Goal: Transaction & Acquisition: Purchase product/service

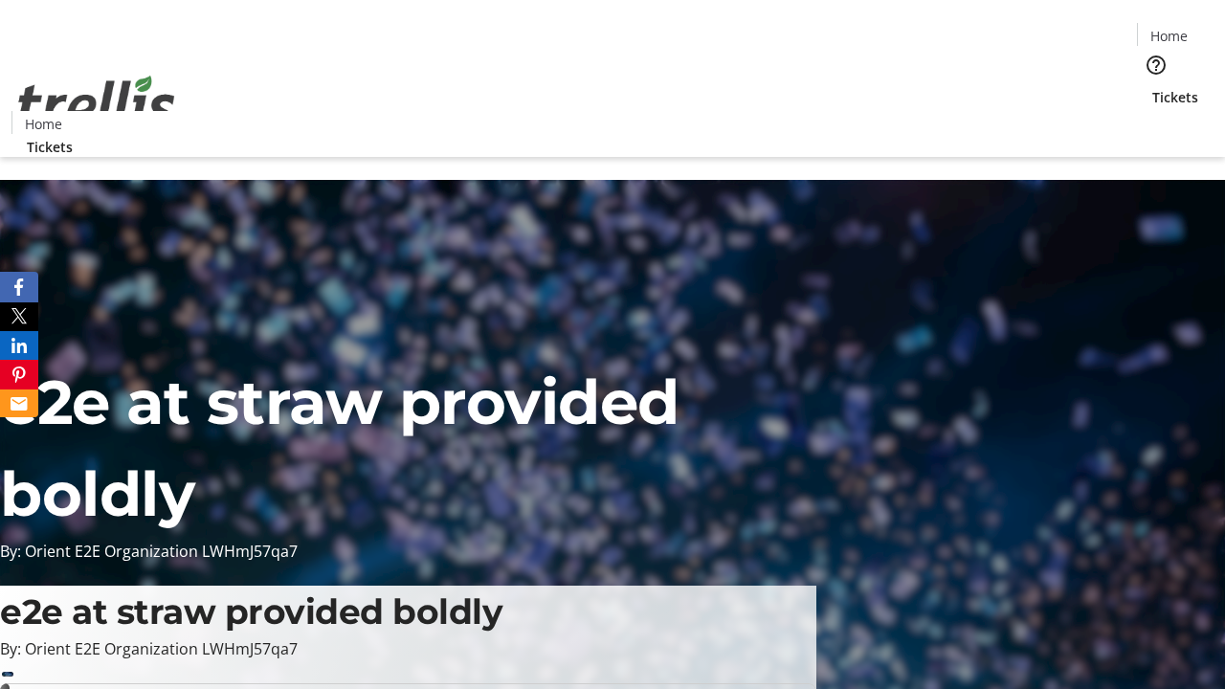
click at [1153, 87] on span "Tickets" at bounding box center [1176, 97] width 46 height 20
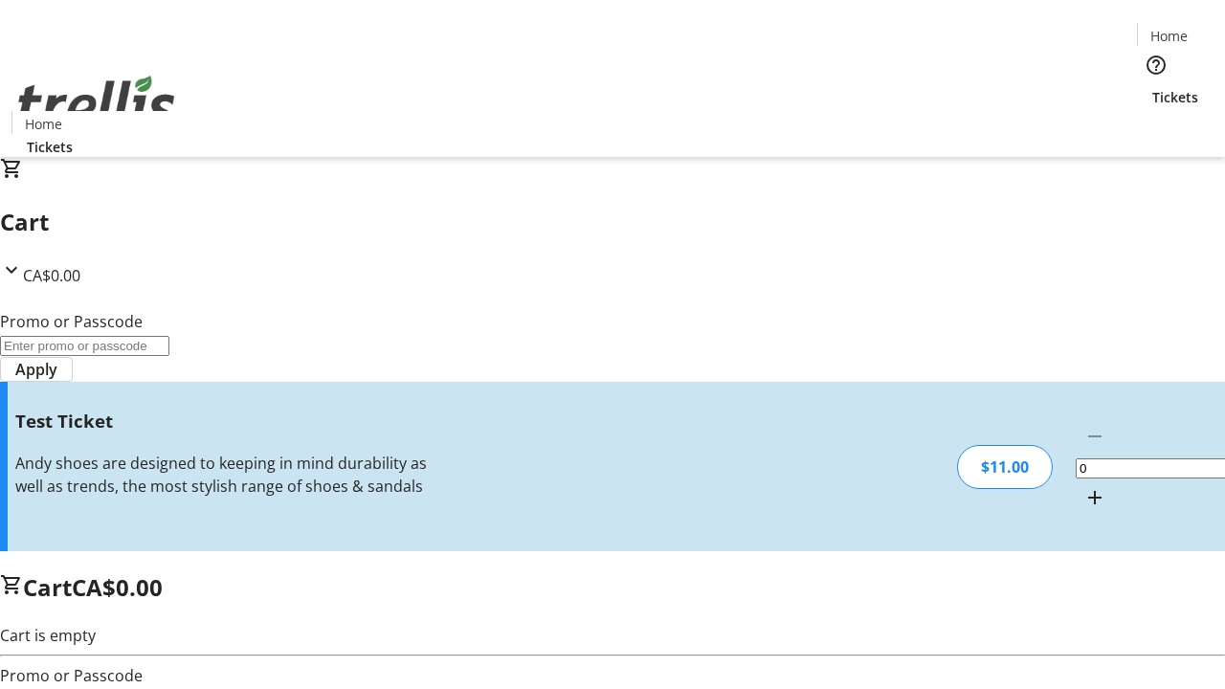
click at [1084, 486] on mat-icon "Increment by one" at bounding box center [1095, 497] width 23 height 23
type input "1"
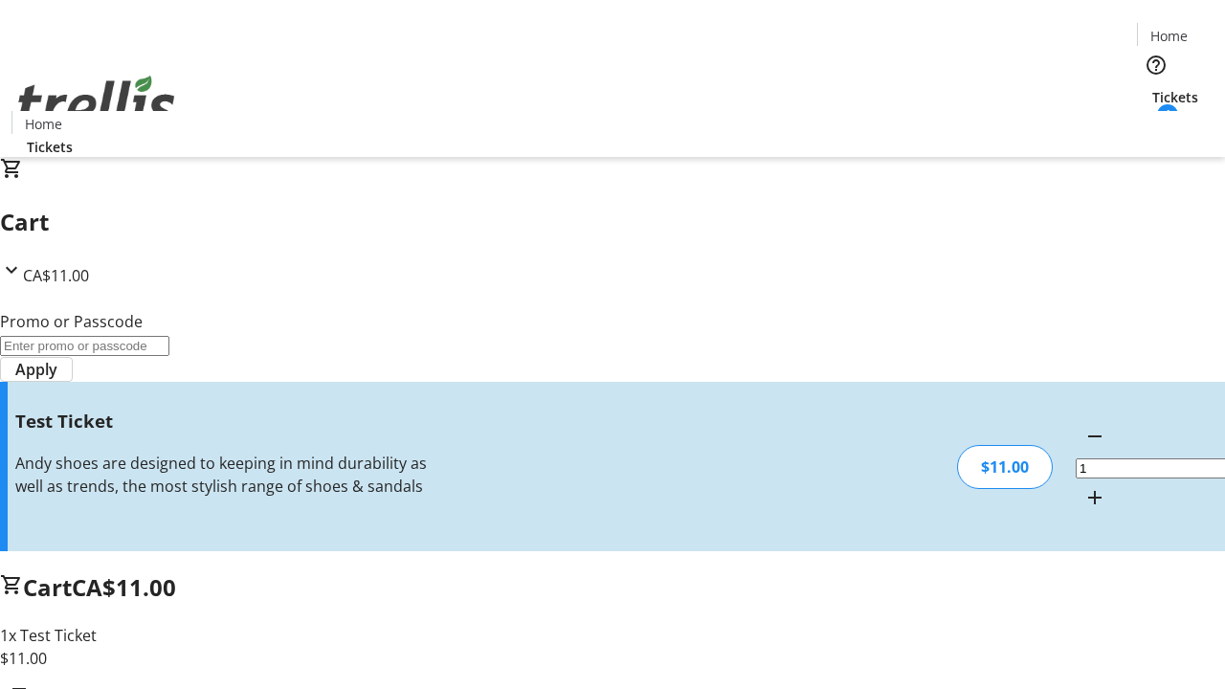
type input "UNLOCK"
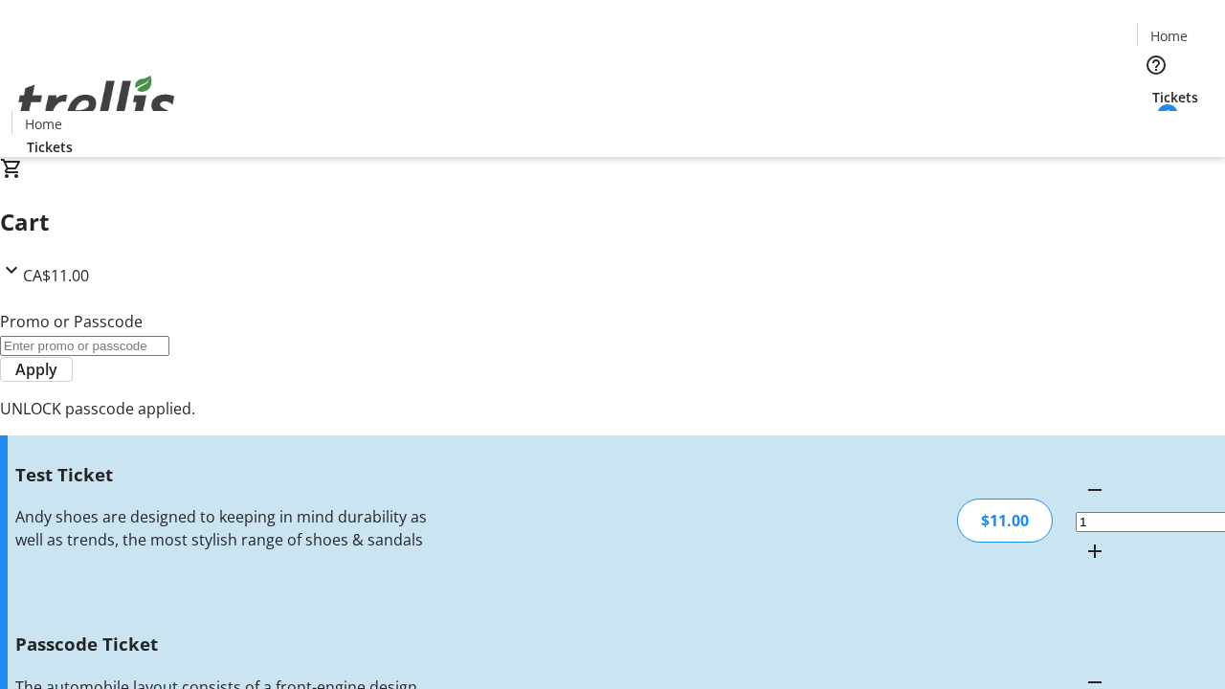
type input "5"
